Goal: Task Accomplishment & Management: Manage account settings

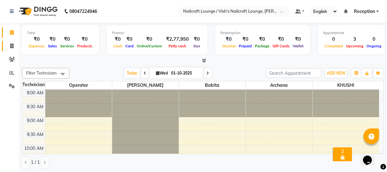
click at [13, 46] on icon at bounding box center [11, 46] width 3 height 5
select select "3438"
select select "service"
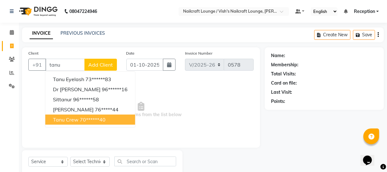
click at [94, 117] on ngb-highlight "70******40" at bounding box center [93, 119] width 26 height 6
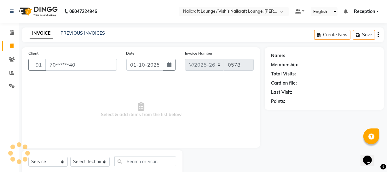
type input "70******40"
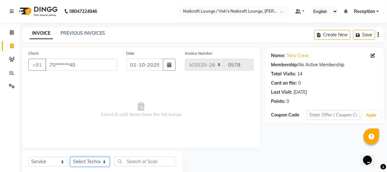
click at [79, 164] on select "Select Technician [PERSON_NAME] [PERSON_NAME] Operator Reception [PERSON_NAME]" at bounding box center [89, 162] width 39 height 10
select select "15605"
click at [70, 157] on select "Select Technician [PERSON_NAME] [PERSON_NAME] Operator Reception [PERSON_NAME]" at bounding box center [89, 162] width 39 height 10
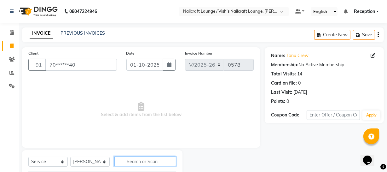
click at [131, 162] on input "text" at bounding box center [146, 161] width 62 height 10
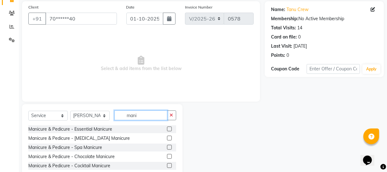
scroll to position [66, 0]
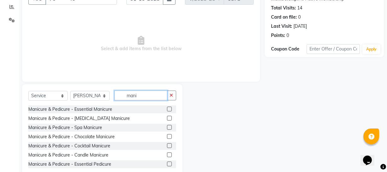
type input "mani"
click at [167, 108] on label at bounding box center [169, 109] width 5 height 5
click at [167, 108] on input "checkbox" at bounding box center [169, 109] width 4 height 4
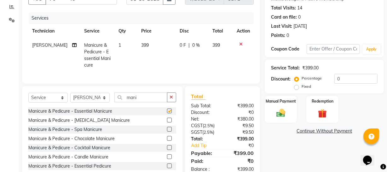
checkbox input "false"
click at [155, 101] on input "mani" at bounding box center [141, 97] width 53 height 10
type input "m"
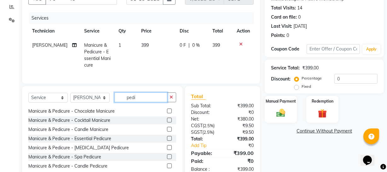
scroll to position [28, 0]
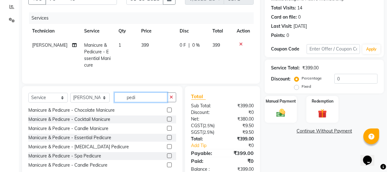
type input "pedi"
click at [167, 140] on label at bounding box center [169, 137] width 5 height 5
click at [167, 140] on input "checkbox" at bounding box center [169, 138] width 4 height 4
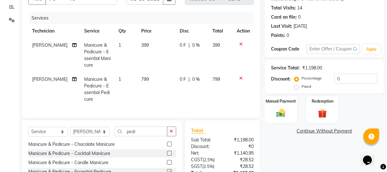
checkbox input "false"
click at [151, 136] on input "pedi" at bounding box center [141, 132] width 53 height 10
type input "p"
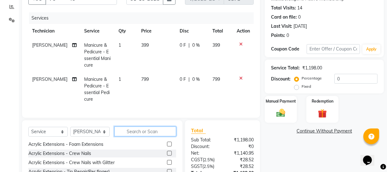
type input "v"
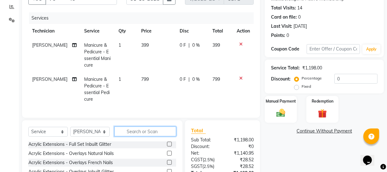
scroll to position [211, 0]
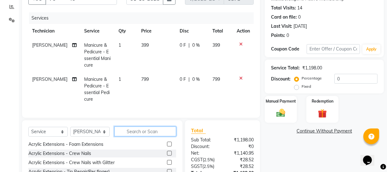
type input "c"
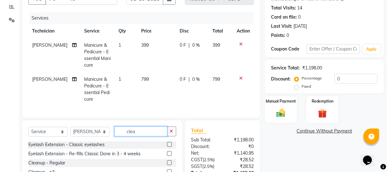
scroll to position [0, 0]
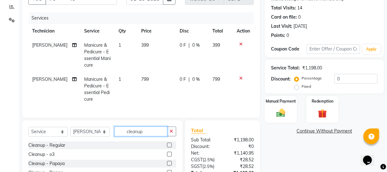
type input "cleanup"
click at [168, 156] on label at bounding box center [169, 154] width 5 height 5
click at [168, 156] on input "checkbox" at bounding box center [169, 154] width 4 height 4
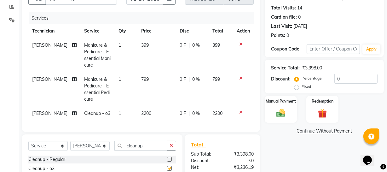
checkbox input "false"
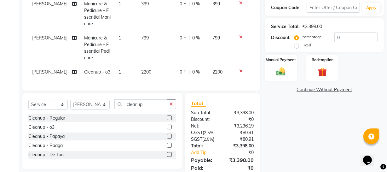
scroll to position [97, 0]
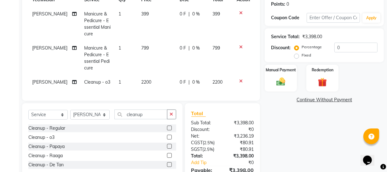
click at [141, 15] on span "399" at bounding box center [145, 14] width 8 height 6
select select "15605"
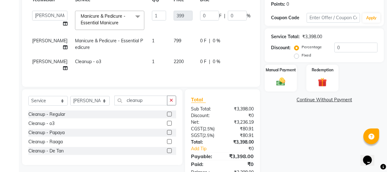
click at [215, 43] on tbody "Archana Babita KHUSHI Operator Reception [PERSON_NAME] Manicure & Pedicure - Es…" at bounding box center [160, 41] width 265 height 68
click at [315, 145] on div "Name: Tanu Crew Membership: No Active Membership Total Visits: 14 Card on file:…" at bounding box center [327, 66] width 124 height 232
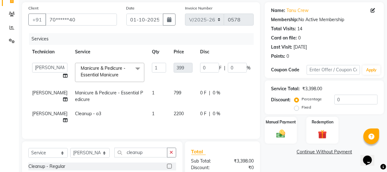
scroll to position [44, 0]
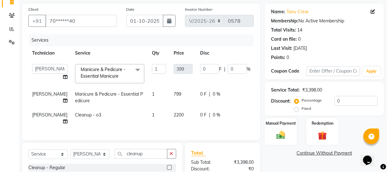
click at [285, 158] on div "Name: Tanu Crew Membership: No Active Membership Total Visits: 14 Card on file:…" at bounding box center [327, 119] width 124 height 232
click at [285, 159] on div "Name: Tanu Crew Membership: No Active Membership Total Visits: 14 Card on file:…" at bounding box center [327, 119] width 124 height 232
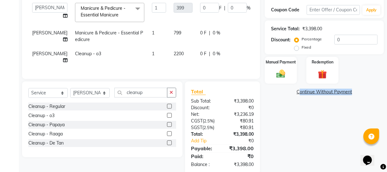
scroll to position [106, 0]
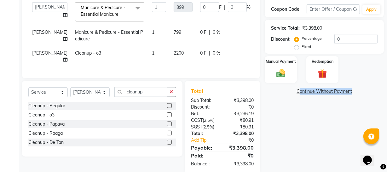
click at [329, 142] on div "Name: Tanu Crew Membership: No Active Membership Total Visits: 14 Card on file:…" at bounding box center [327, 58] width 124 height 232
click at [322, 141] on div "Name: Tanu Crew Membership: No Active Membership Total Visits: 14 Card on file:…" at bounding box center [327, 58] width 124 height 232
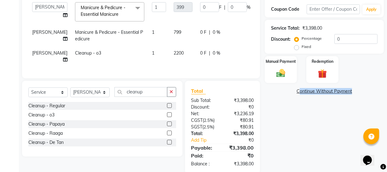
click at [322, 141] on div "Name: Tanu Crew Membership: No Active Membership Total Visits: 14 Card on file:…" at bounding box center [327, 58] width 124 height 232
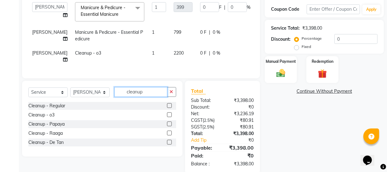
click at [154, 91] on input "cleanup" at bounding box center [141, 92] width 53 height 10
type input "c"
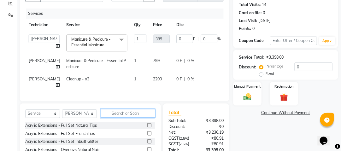
scroll to position [68, 0]
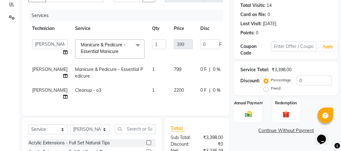
click at [213, 70] on div "0 F | 0 %" at bounding box center [225, 69] width 50 height 7
select select "15605"
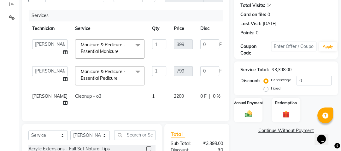
click at [214, 90] on td "0 F | 0 %" at bounding box center [226, 99] width 58 height 21
select select "15605"
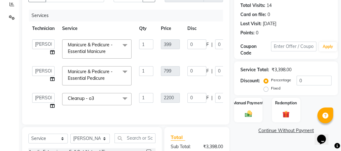
click at [202, 58] on td "0 F | 0 %" at bounding box center [213, 49] width 58 height 27
click at [216, 25] on th "Disc" at bounding box center [213, 28] width 58 height 14
click at [216, 26] on th "Disc" at bounding box center [213, 28] width 58 height 14
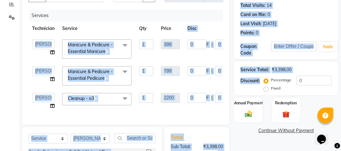
scroll to position [0, 57]
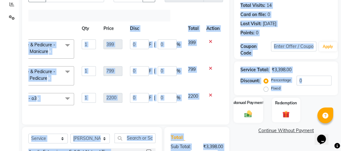
drag, startPoint x: 216, startPoint y: 26, endPoint x: 248, endPoint y: 102, distance: 82.6
click at [248, 102] on div "Client +91 70******40 Date [DATE] Invoice Number V/2025 V/[PHONE_NUMBER] Servic…" at bounding box center [179, 103] width 325 height 249
click at [210, 41] on icon at bounding box center [210, 41] width 3 height 4
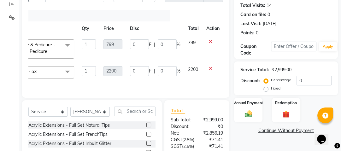
click at [180, 22] on th "Disc" at bounding box center [155, 28] width 58 height 14
click at [137, 114] on input "text" at bounding box center [135, 112] width 41 height 10
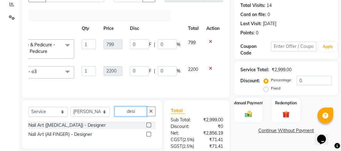
type input "desi"
click at [150, 137] on label at bounding box center [148, 134] width 5 height 5
click at [150, 137] on input "checkbox" at bounding box center [148, 134] width 4 height 4
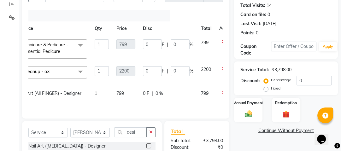
checkbox input "false"
click at [222, 92] on icon at bounding box center [223, 92] width 3 height 4
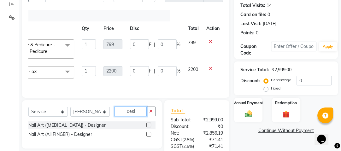
click at [138, 115] on input "desi" at bounding box center [131, 112] width 32 height 10
type input "d"
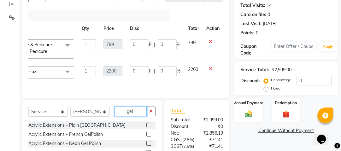
type input "gel"
click at [146, 127] on label at bounding box center [148, 125] width 5 height 5
click at [146, 127] on input "checkbox" at bounding box center [148, 125] width 4 height 4
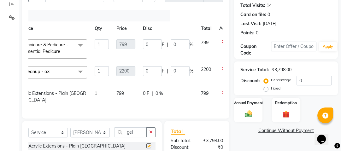
checkbox input "false"
click at [197, 96] on td "799" at bounding box center [206, 96] width 18 height 21
select select "15605"
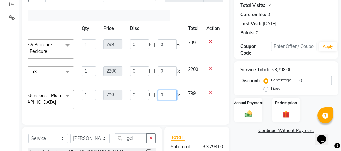
click at [169, 94] on input "0" at bounding box center [167, 95] width 19 height 10
type input "200"
click at [236, 139] on div "Name: Tanu Crew Membership: No Active Membership Total Visits: 14 Card on file:…" at bounding box center [288, 103] width 109 height 249
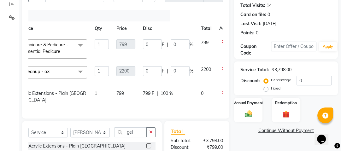
click at [161, 93] on span "100 %" at bounding box center [167, 93] width 13 height 7
select select "15605"
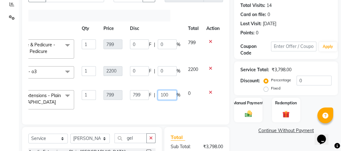
click at [172, 97] on input "100" at bounding box center [167, 95] width 19 height 10
type input "1"
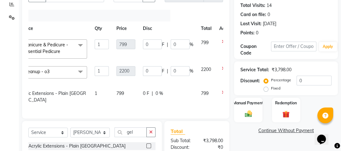
click at [143, 93] on span "0 F" at bounding box center [146, 93] width 6 height 7
select select "15605"
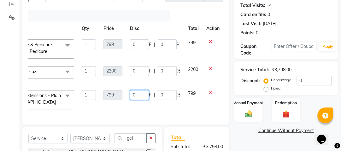
click at [139, 94] on input "0" at bounding box center [139, 95] width 19 height 10
type input "200"
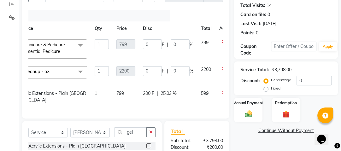
click at [158, 112] on div "Services Technician Service Qty Price Disc Total Action Archana Babita KHUSHI O…" at bounding box center [125, 61] width 195 height 103
click at [143, 93] on span "200 F" at bounding box center [148, 93] width 11 height 7
select select "15605"
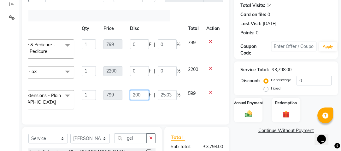
click at [144, 96] on input "200" at bounding box center [139, 95] width 19 height 10
type input "299"
click at [196, 110] on div "Services Technician Service Qty Price Disc Total Action Archana Babita KHUSHI O…" at bounding box center [125, 64] width 195 height 109
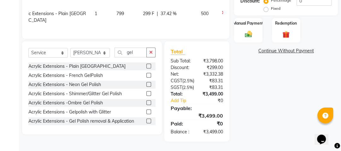
scroll to position [165, 0]
click at [246, 30] on img at bounding box center [248, 34] width 12 height 9
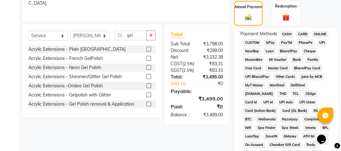
click at [271, 41] on span "GPay" at bounding box center [270, 42] width 13 height 7
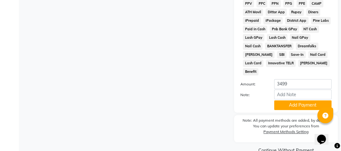
scroll to position [405, 0]
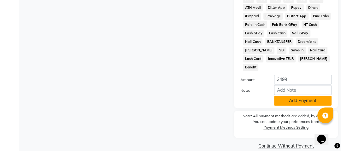
click at [298, 96] on button "Add Payment" at bounding box center [302, 101] width 57 height 10
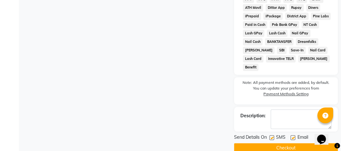
click at [286, 143] on button "Checkout" at bounding box center [286, 148] width 104 height 10
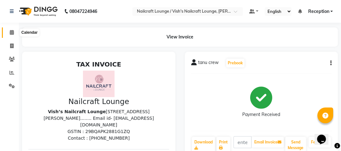
click at [13, 33] on icon at bounding box center [12, 32] width 4 height 5
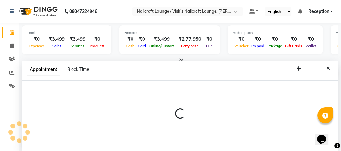
select select "15608"
select select "570"
select select "tentative"
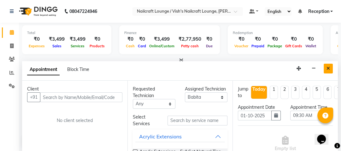
click at [328, 67] on icon "Close" at bounding box center [328, 68] width 3 height 4
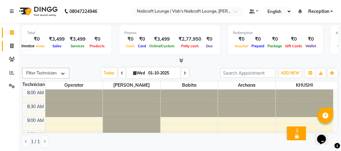
click at [11, 47] on icon at bounding box center [11, 46] width 3 height 5
select select "service"
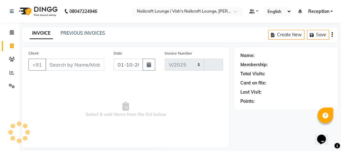
select select "3438"
type input "0579"
click at [97, 32] on link "PREVIOUS INVOICES" at bounding box center [83, 33] width 44 height 6
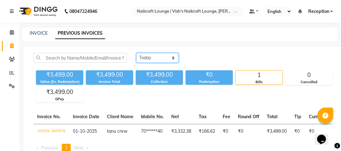
click at [160, 60] on select "[DATE] [DATE] Custom Range" at bounding box center [157, 58] width 42 height 10
select select "range"
click at [136, 53] on select "[DATE] [DATE] Custom Range" at bounding box center [157, 58] width 42 height 10
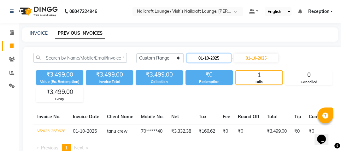
click at [218, 56] on input "01-10-2025" at bounding box center [209, 58] width 44 height 9
select select "10"
select select "2025"
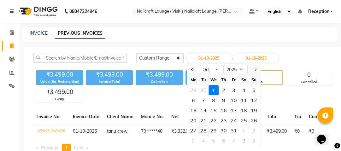
click at [204, 130] on div "28" at bounding box center [203, 131] width 10 height 10
type input "[DATE]"
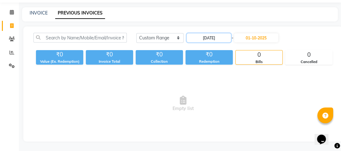
scroll to position [37, 0]
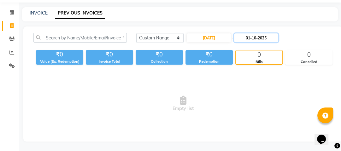
click at [253, 33] on input "01-10-2025" at bounding box center [256, 37] width 44 height 9
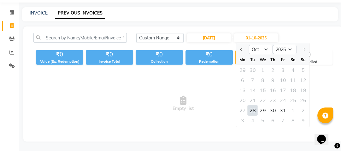
click at [241, 44] on div at bounding box center [242, 49] width 13 height 10
click at [283, 105] on div "31" at bounding box center [283, 110] width 10 height 10
type input "[DATE]"
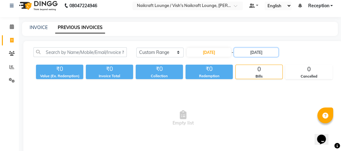
scroll to position [0, 0]
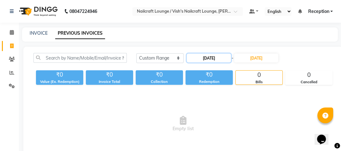
click at [215, 57] on input "[DATE]" at bounding box center [209, 58] width 44 height 9
select select "10"
select select "2025"
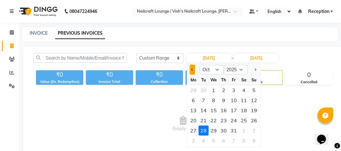
click at [193, 69] on span "Previous month" at bounding box center [192, 69] width 3 height 3
select select "9"
click at [252, 119] on div "28" at bounding box center [254, 120] width 10 height 10
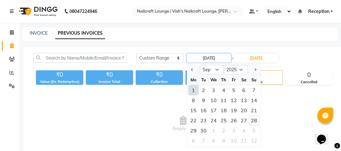
type input "28-09-2025"
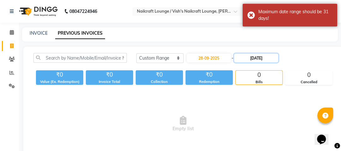
click at [260, 59] on input "[DATE]" at bounding box center [256, 58] width 44 height 9
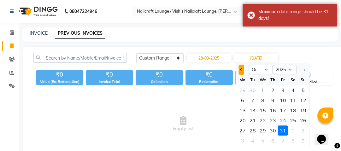
click at [239, 68] on button "Previous month" at bounding box center [240, 70] width 5 height 10
select select "9"
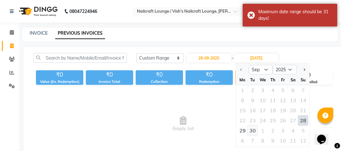
click at [251, 131] on div "30" at bounding box center [252, 131] width 10 height 10
type input "[DATE]"
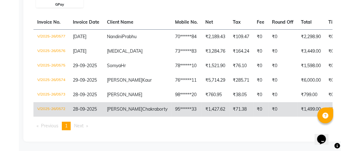
scroll to position [114, 0]
